Goal: Information Seeking & Learning: Learn about a topic

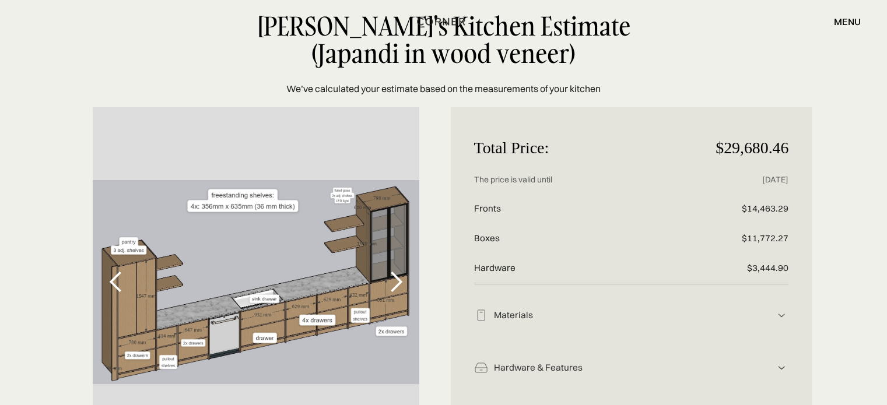
scroll to position [58, 0]
click at [399, 283] on div "next slide" at bounding box center [395, 281] width 23 height 23
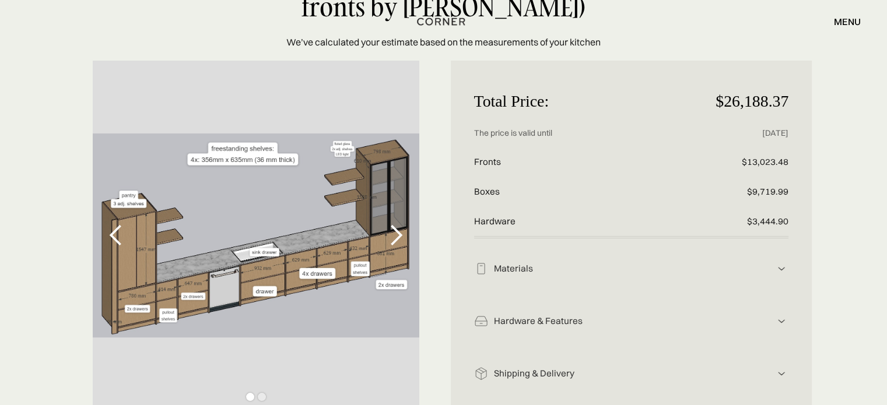
scroll to position [117, 0]
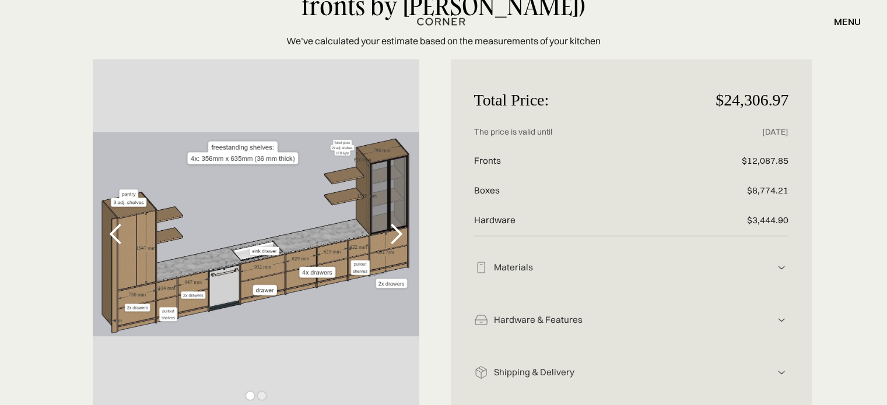
scroll to position [117, 0]
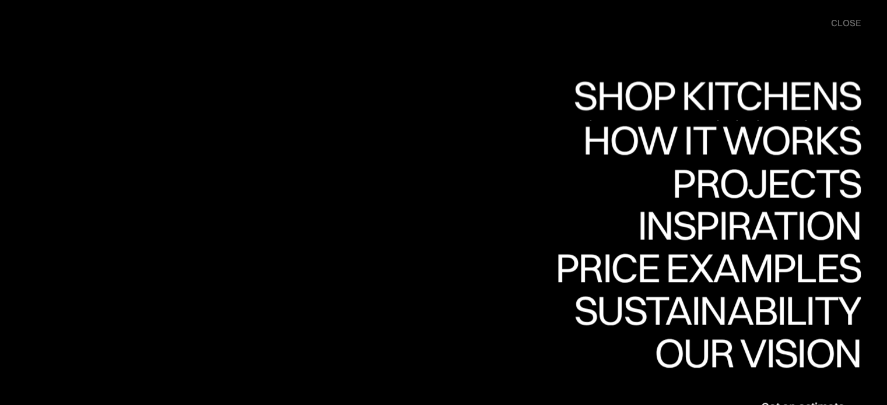
click at [0, 0] on div "Shop Kitchens" at bounding box center [0, 0] width 0 height 0
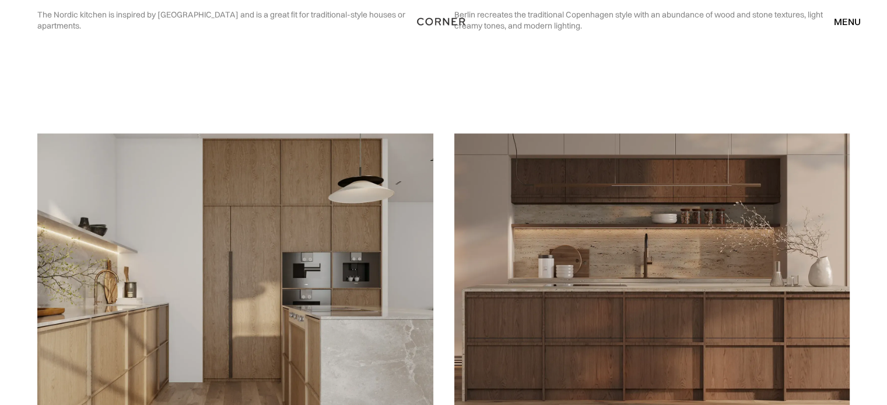
scroll to position [233, 0]
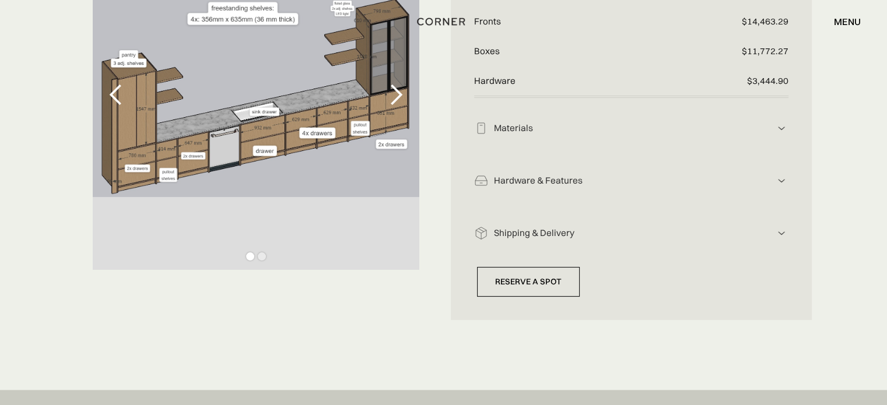
scroll to position [249, 0]
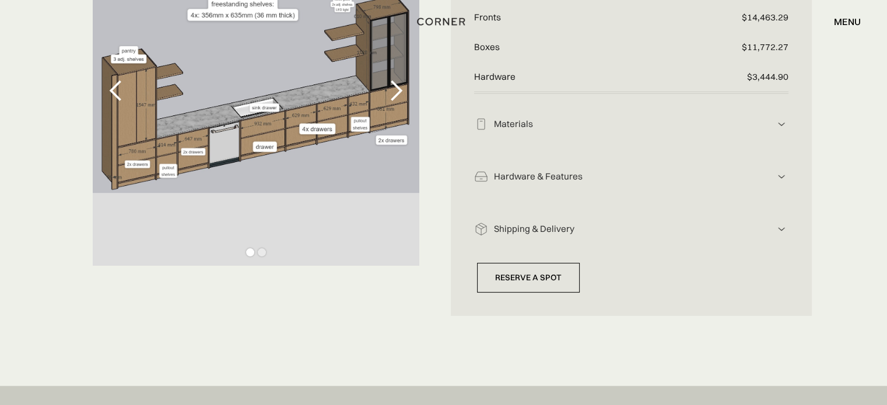
click at [528, 118] on div "Materials" at bounding box center [631, 124] width 287 height 12
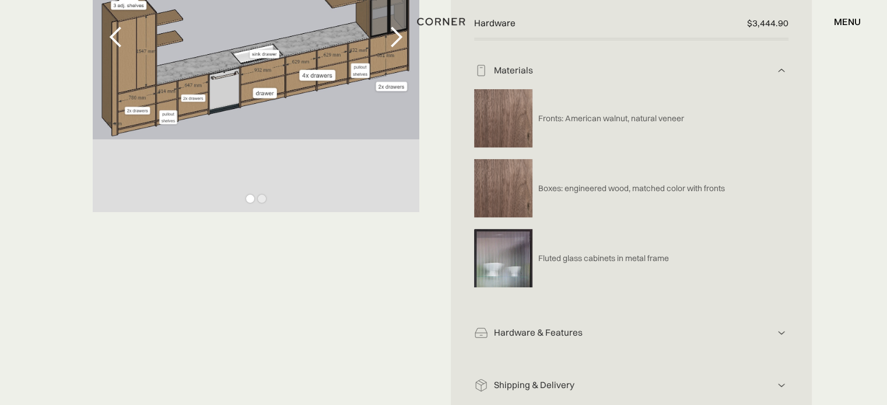
click at [547, 341] on div "Hardware & Features Hardware includes: drawers, handles, functionality Push-to-…" at bounding box center [631, 329] width 315 height 52
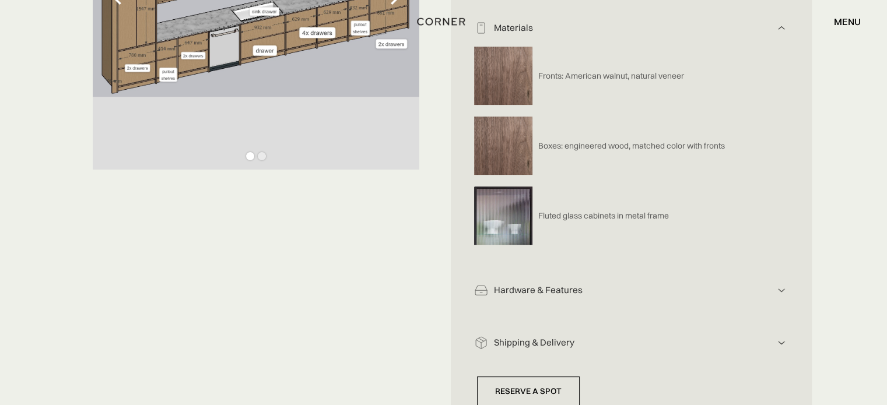
click at [779, 35] on img at bounding box center [781, 28] width 14 height 14
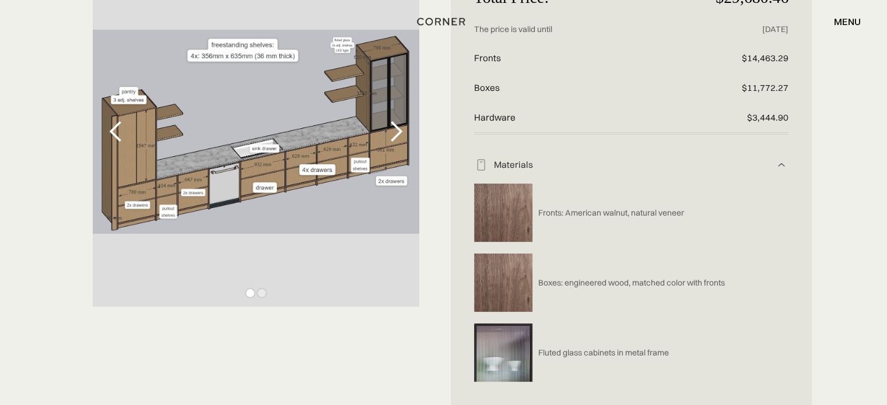
scroll to position [114, 0]
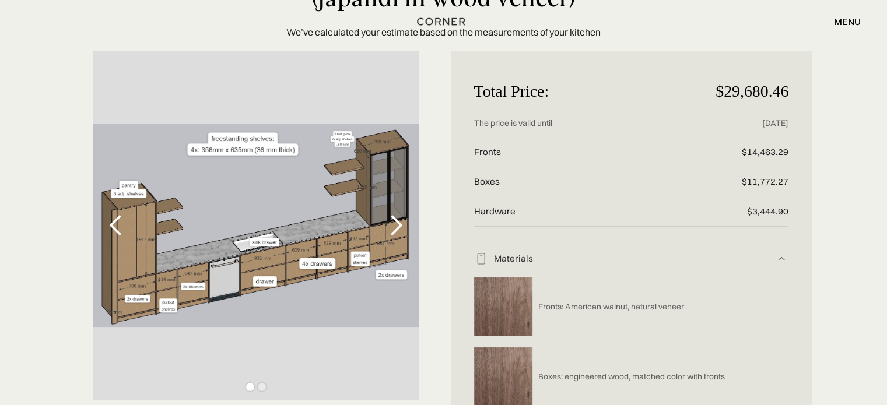
click at [392, 226] on div "next slide" at bounding box center [395, 225] width 23 height 23
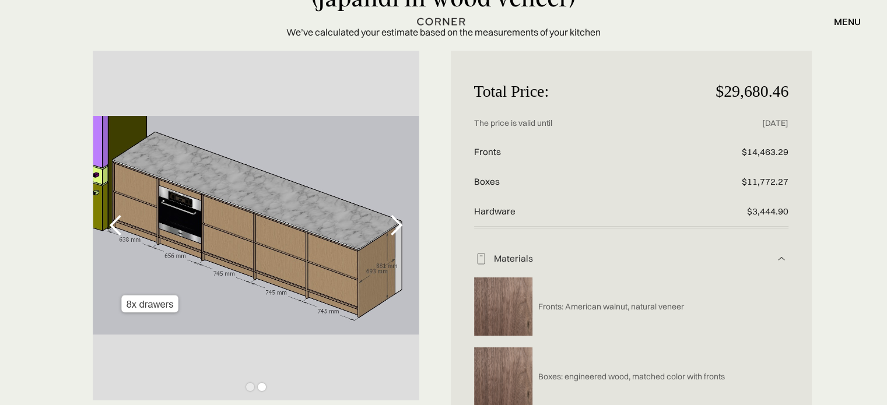
click at [392, 226] on div "next slide" at bounding box center [395, 225] width 23 height 23
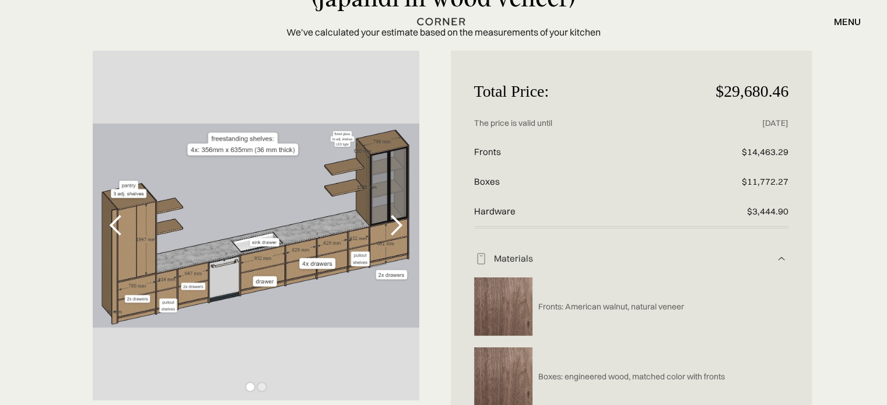
click at [395, 224] on div "next slide" at bounding box center [395, 225] width 23 height 23
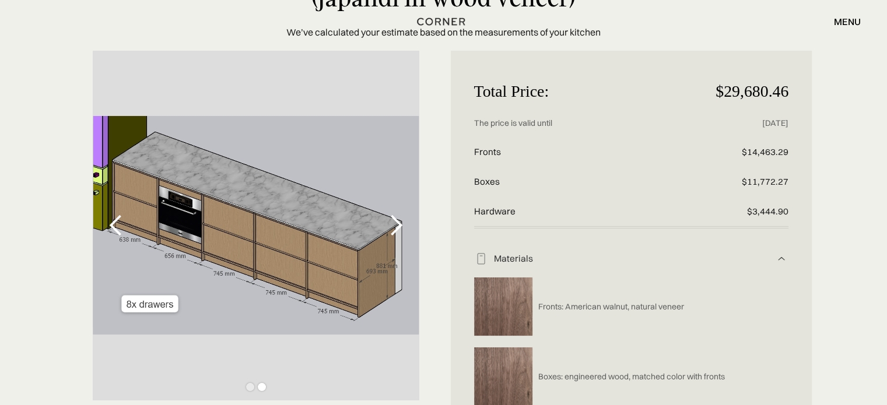
click at [394, 223] on div "next slide" at bounding box center [395, 225] width 23 height 23
